Goal: Find specific page/section: Find specific page/section

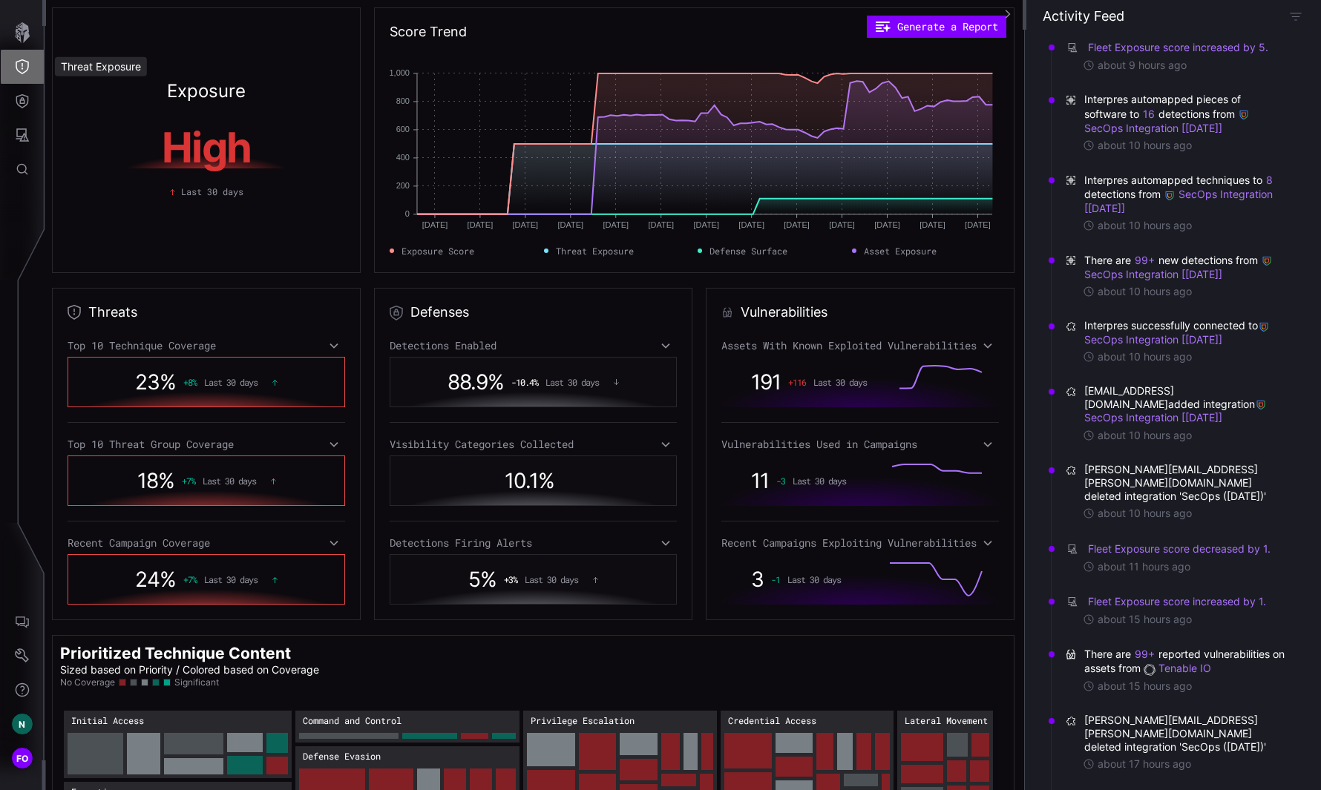
click at [17, 70] on icon "Threat Exposure" at bounding box center [22, 66] width 13 height 15
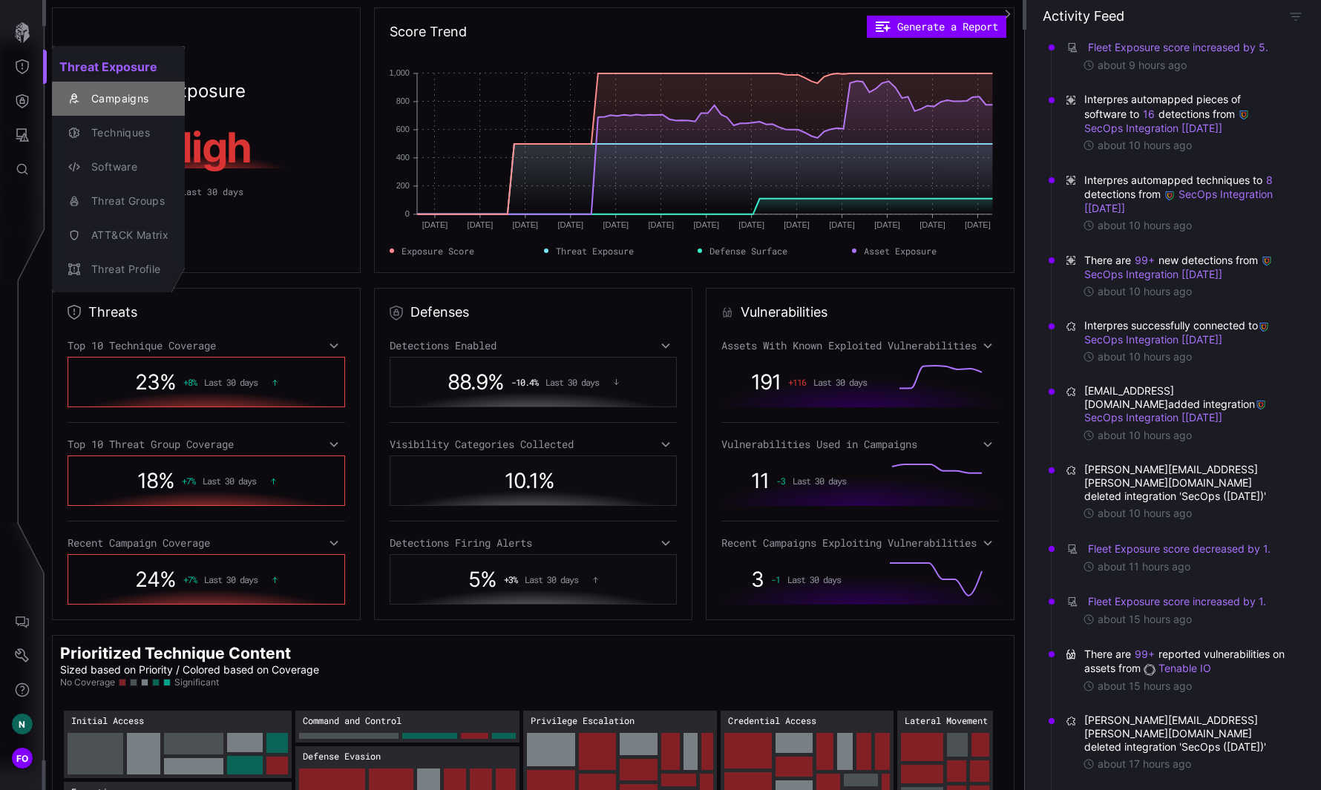
click at [121, 102] on div "Campaigns" at bounding box center [126, 99] width 85 height 19
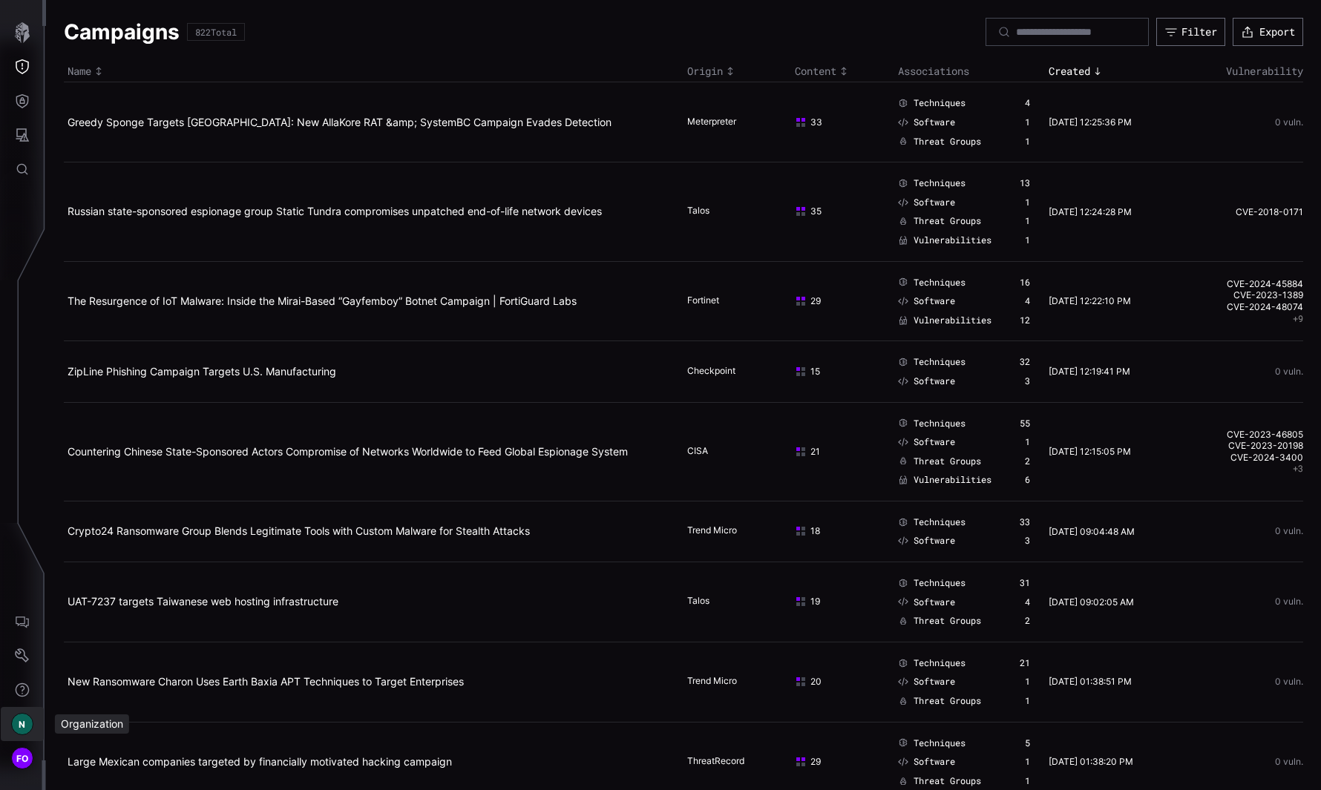
click at [22, 728] on span "N" at bounding box center [22, 725] width 7 height 16
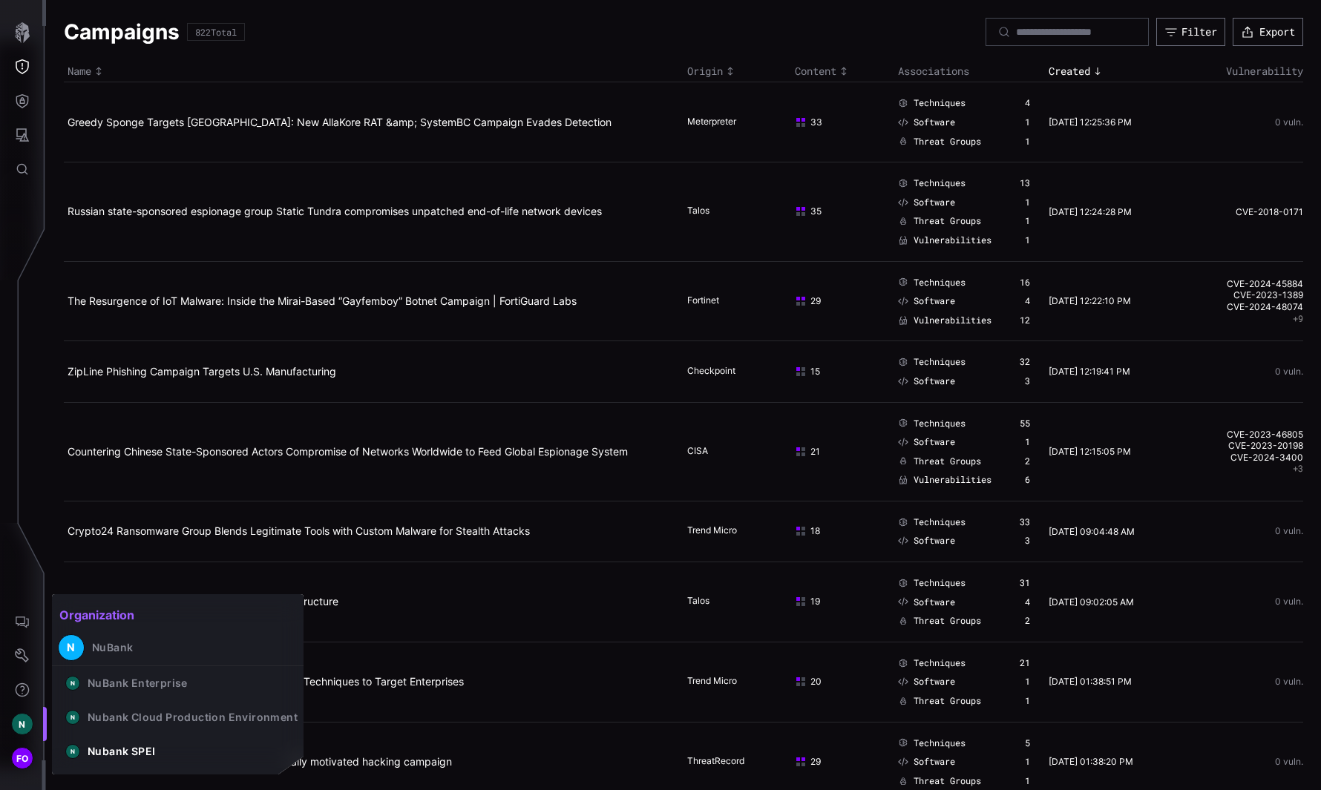
click at [24, 29] on div at bounding box center [660, 395] width 1321 height 790
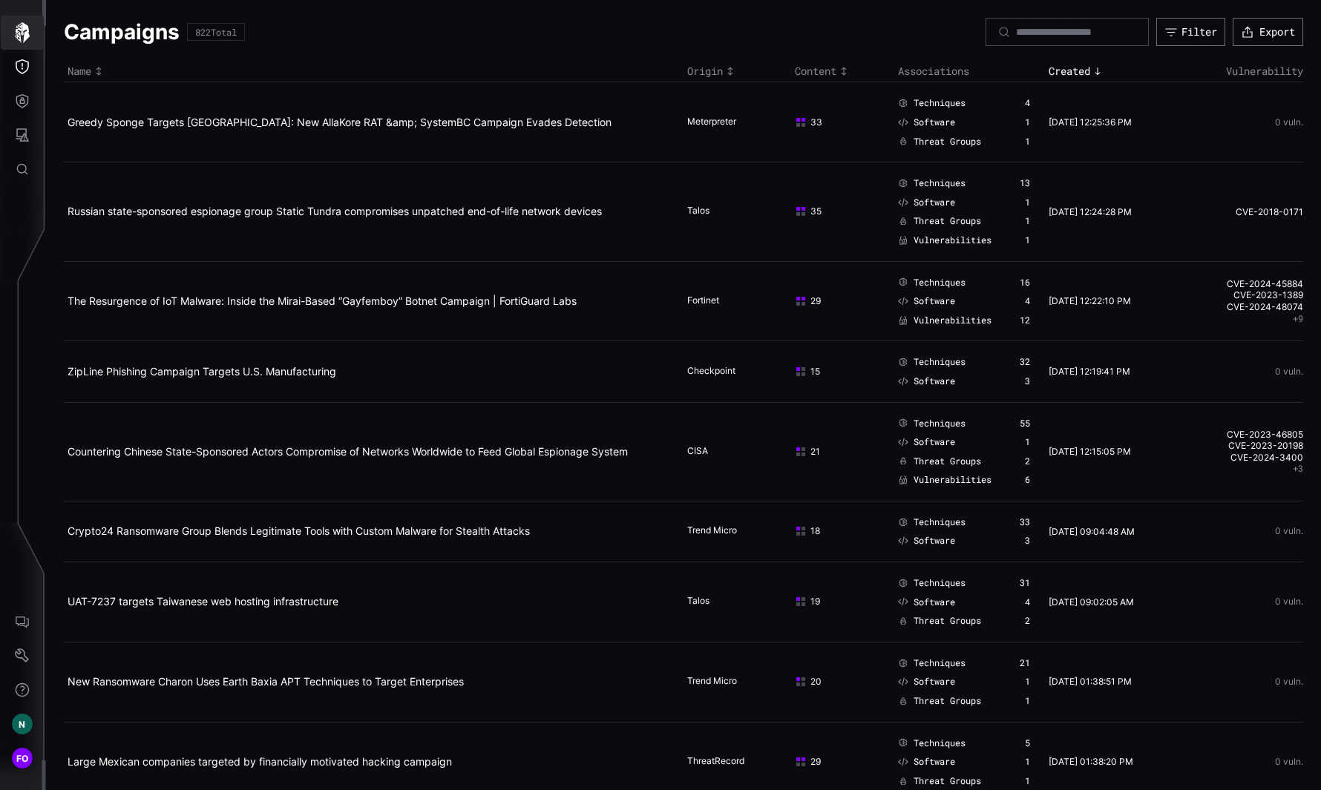
click at [17, 31] on icon "button" at bounding box center [22, 32] width 21 height 21
